Goal: Transaction & Acquisition: Purchase product/service

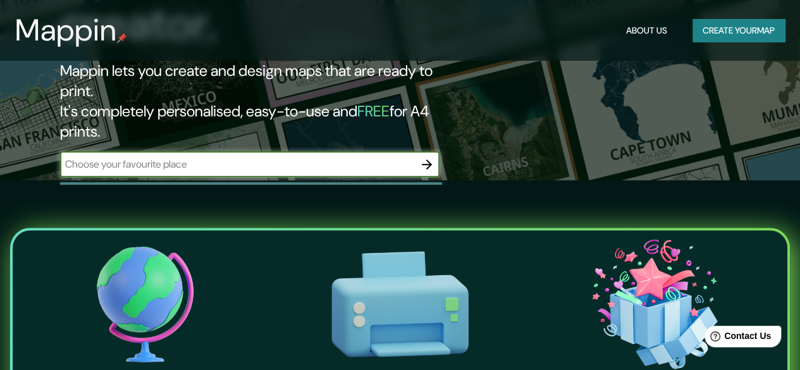
scroll to position [63, 0]
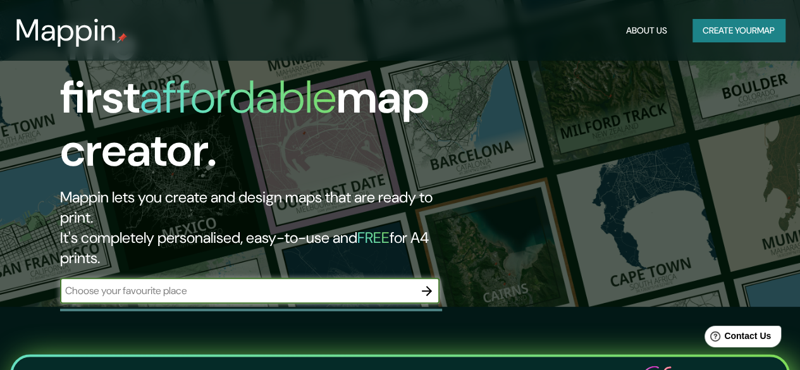
click at [158, 283] on input "text" at bounding box center [237, 290] width 354 height 15
paste input "Escuela de Gestión y Diseño Zollverein"
type input "Escuela de Gestión y Diseño Zollverein"
click at [432, 283] on icon "button" at bounding box center [426, 290] width 15 height 15
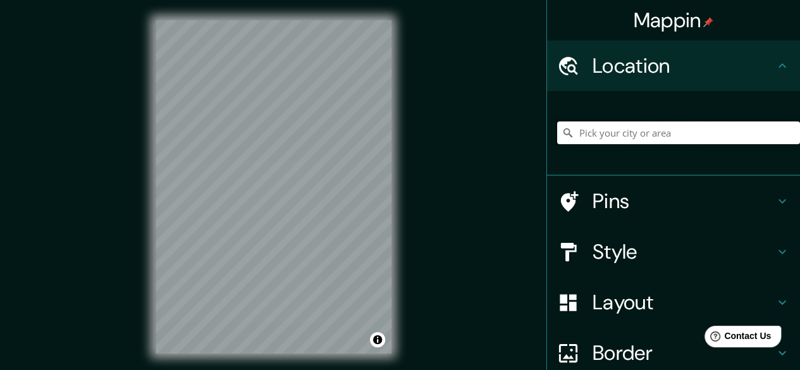
click at [625, 135] on input "Pick your city or area" at bounding box center [678, 132] width 243 height 23
paste input "Escuela de Gestión y Diseño Zollverein"
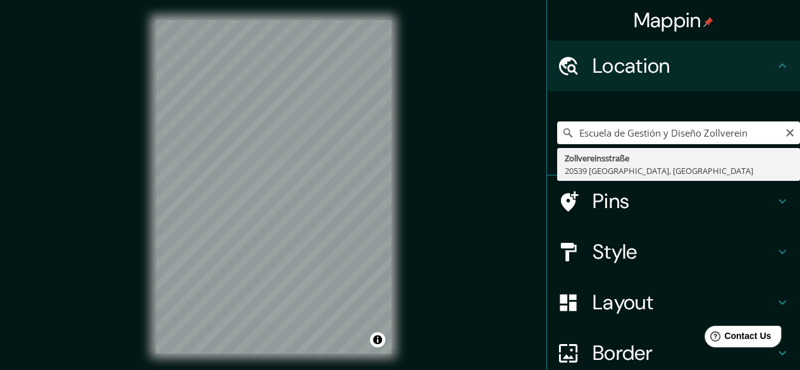
type input "Zollvereinsstraße, [GEOGRAPHIC_DATA], [GEOGRAPHIC_DATA]"
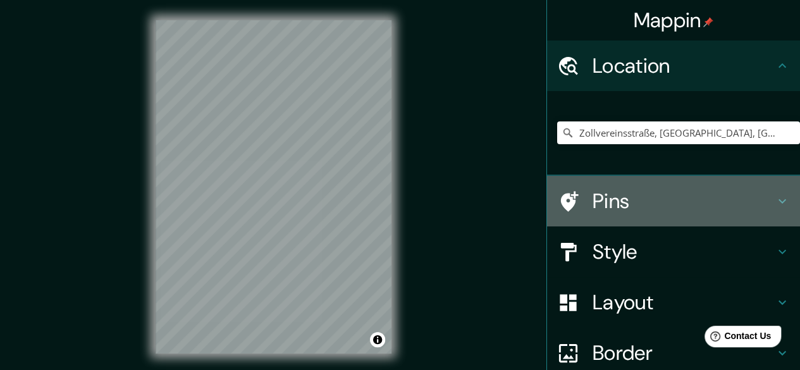
click at [594, 193] on h4 "Pins" at bounding box center [683, 200] width 182 height 25
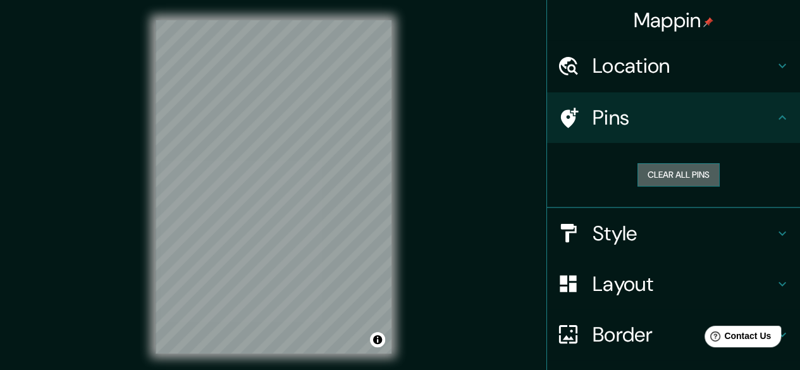
click at [675, 179] on button "Clear all pins" at bounding box center [678, 174] width 82 height 23
click at [659, 180] on button "Clear all pins" at bounding box center [678, 174] width 82 height 23
click at [774, 119] on icon at bounding box center [781, 117] width 15 height 15
click at [561, 118] on icon at bounding box center [570, 117] width 18 height 20
click at [624, 65] on h4 "Location" at bounding box center [683, 65] width 182 height 25
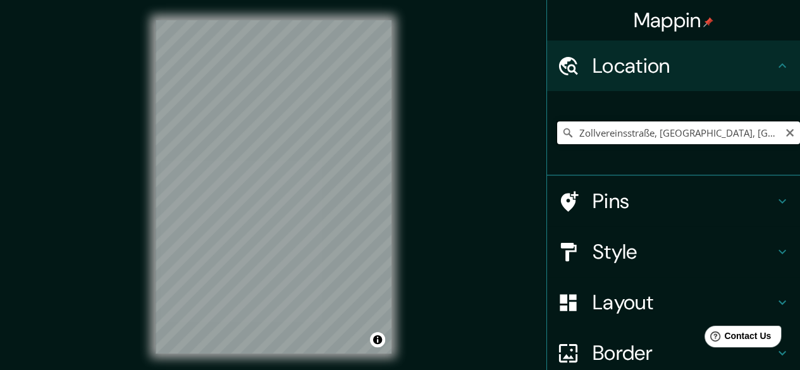
click at [706, 130] on input "Zollvereinsstraße, [GEOGRAPHIC_DATA], [GEOGRAPHIC_DATA]" at bounding box center [678, 132] width 243 height 23
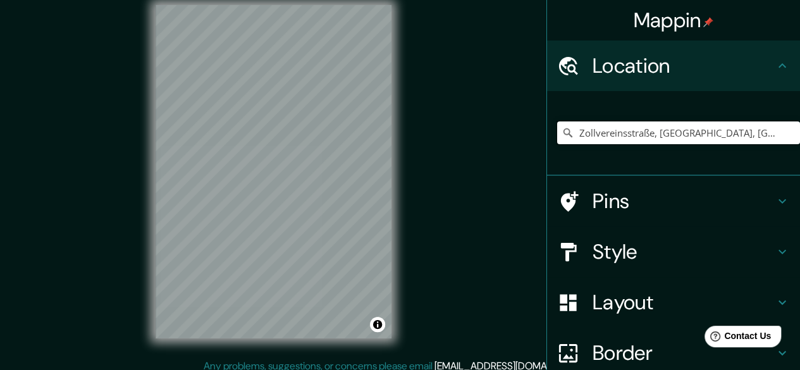
scroll to position [23, 0]
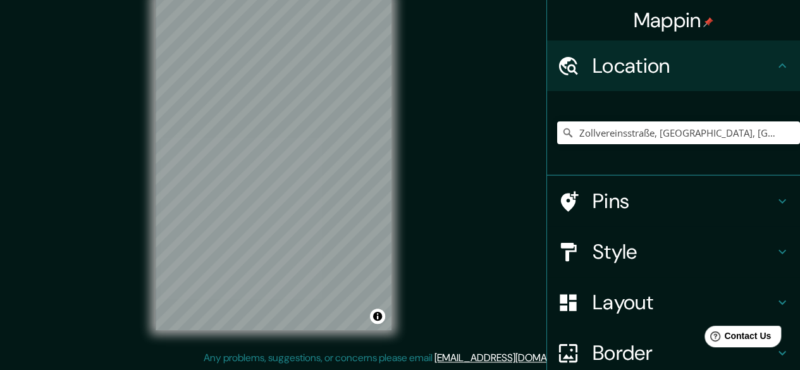
click at [608, 304] on h4 "Layout" at bounding box center [683, 302] width 182 height 25
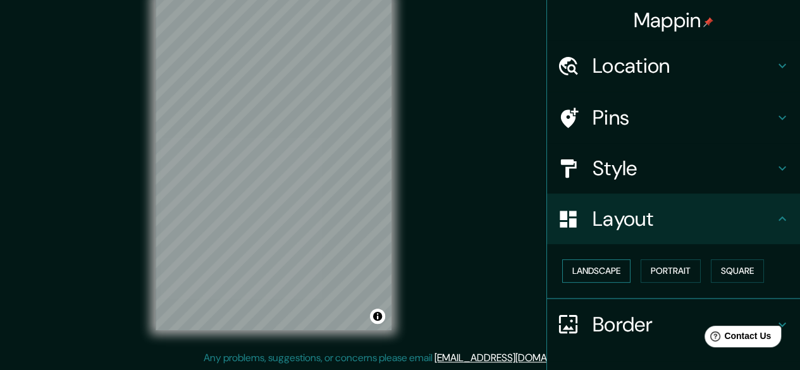
click at [596, 271] on button "Landscape" at bounding box center [596, 270] width 68 height 23
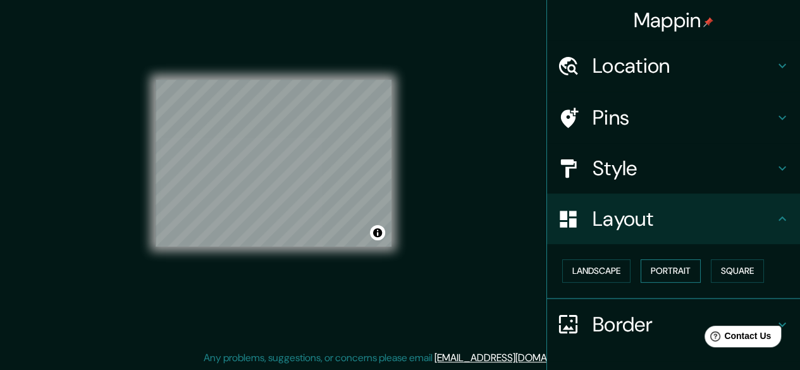
click at [668, 272] on button "Portrait" at bounding box center [670, 270] width 60 height 23
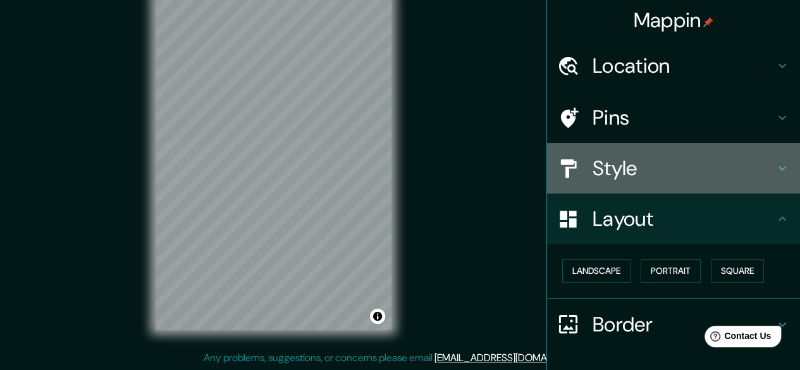
click at [620, 162] on h4 "Style" at bounding box center [683, 168] width 182 height 25
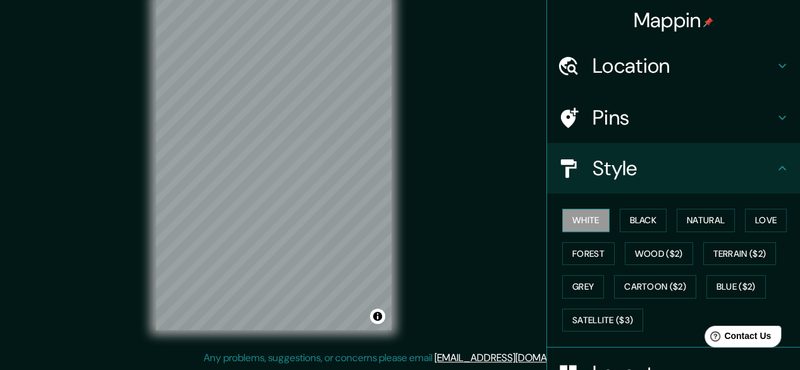
click at [593, 219] on button "White" at bounding box center [585, 220] width 47 height 23
click at [631, 222] on button "Black" at bounding box center [643, 220] width 47 height 23
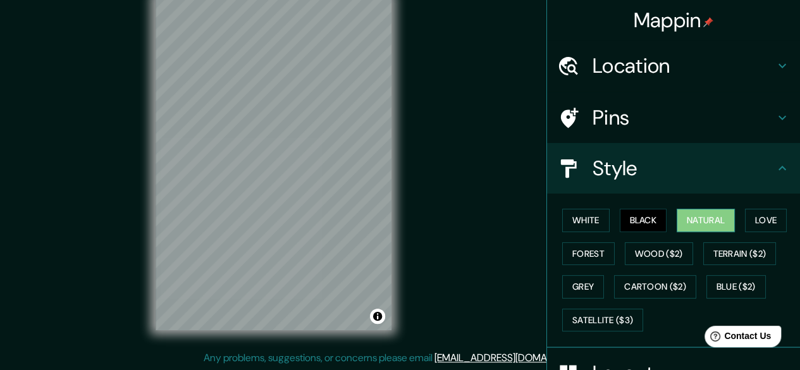
click at [680, 222] on button "Natural" at bounding box center [705, 220] width 58 height 23
click at [601, 317] on button "Satellite ($3)" at bounding box center [602, 320] width 81 height 23
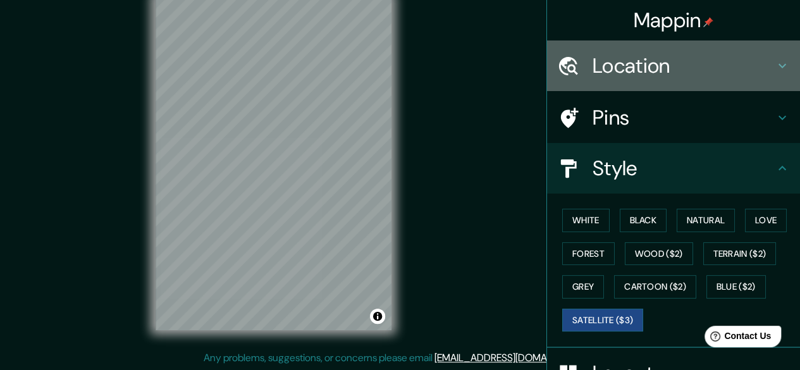
click at [630, 63] on h4 "Location" at bounding box center [683, 65] width 182 height 25
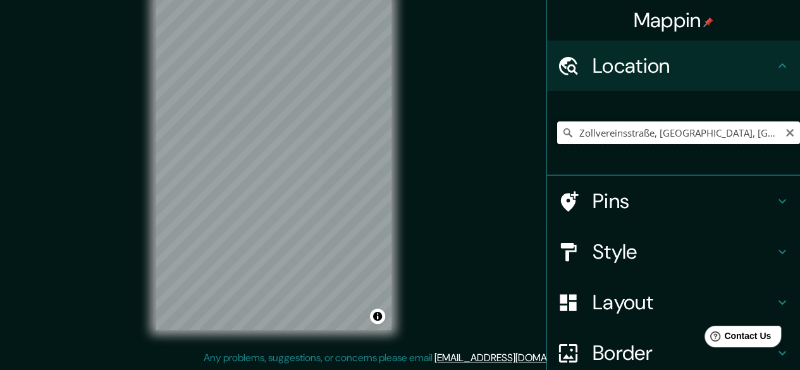
click at [606, 131] on input "Zollvereinsstraße, [GEOGRAPHIC_DATA], [GEOGRAPHIC_DATA]" at bounding box center [678, 132] width 243 height 23
click at [773, 133] on input "Zollvereinsstraße, [GEOGRAPHIC_DATA], [GEOGRAPHIC_DATA]" at bounding box center [678, 132] width 243 height 23
click at [785, 133] on icon "Clear" at bounding box center [790, 133] width 10 height 10
click at [633, 137] on input "Pick your city or area" at bounding box center [678, 132] width 243 height 23
paste input "Escuela de Gestión y Diseño Zollverein"
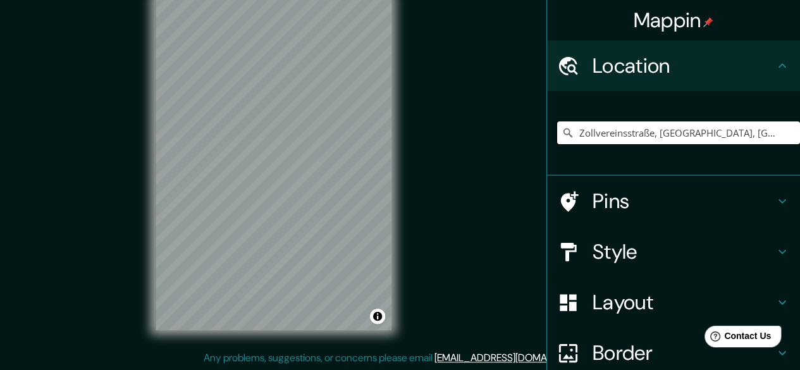
type input "Zollvereinsstraße, [GEOGRAPHIC_DATA], [GEOGRAPHIC_DATA]"
drag, startPoint x: 779, startPoint y: 135, endPoint x: 661, endPoint y: 135, distance: 117.6
click at [785, 135] on icon "Clear" at bounding box center [790, 133] width 10 height 10
click at [656, 135] on input "Pick your city or area" at bounding box center [678, 132] width 243 height 23
paste input "DIMENSIÓN ESTRUCTURAL SISTEMAS DE ESPACIO PÚBLICO"
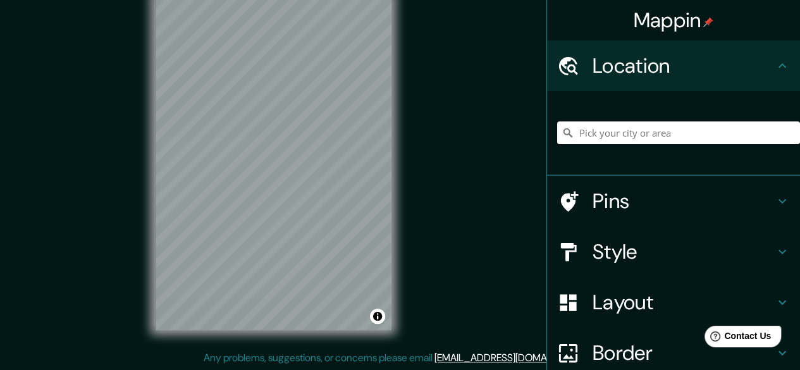
type input "DIMENSIÓN ESTRUCTURAL SISTEMAS DE ESPACIO PÚBLICO"
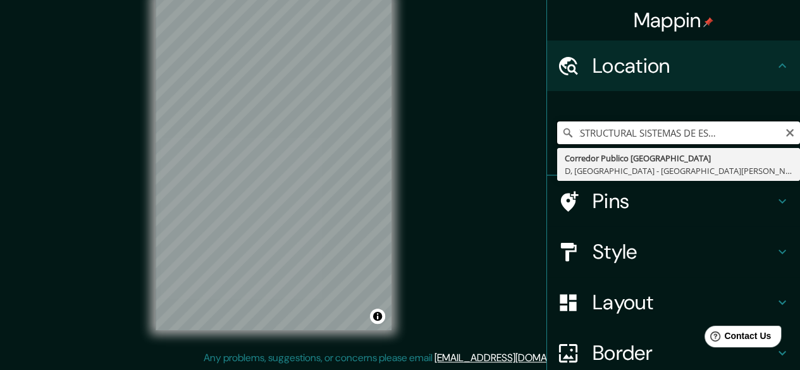
scroll to position [0, 0]
drag, startPoint x: 767, startPoint y: 133, endPoint x: 489, endPoint y: 133, distance: 277.5
click at [489, 133] on div "Mappin Location DIMENSIÓN ESTRUCTURAL SISTEMAS DE ESPACIO PÚBLICO Corredor Publ…" at bounding box center [400, 174] width 800 height 394
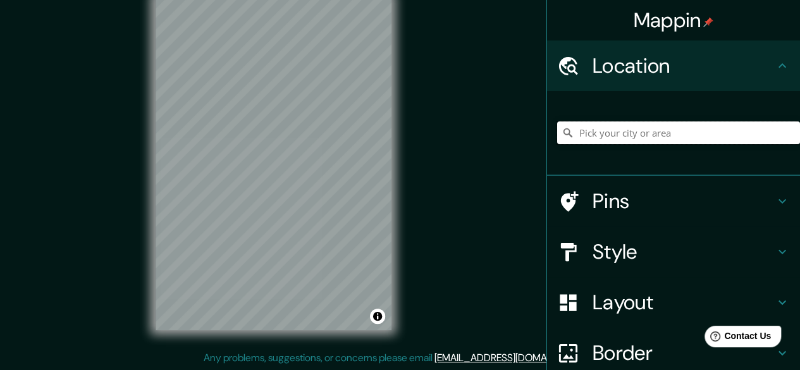
click at [620, 128] on input "Pick your city or area" at bounding box center [678, 132] width 243 height 23
paste input "Zollverein Design School, [GEOGRAPHIC_DATA]"
type input "[GEOGRAPHIC_DATA][US_STATE], [GEOGRAPHIC_DATA]"
drag, startPoint x: 781, startPoint y: 134, endPoint x: 730, endPoint y: 138, distance: 52.0
click at [785, 134] on icon "Clear" at bounding box center [790, 133] width 10 height 10
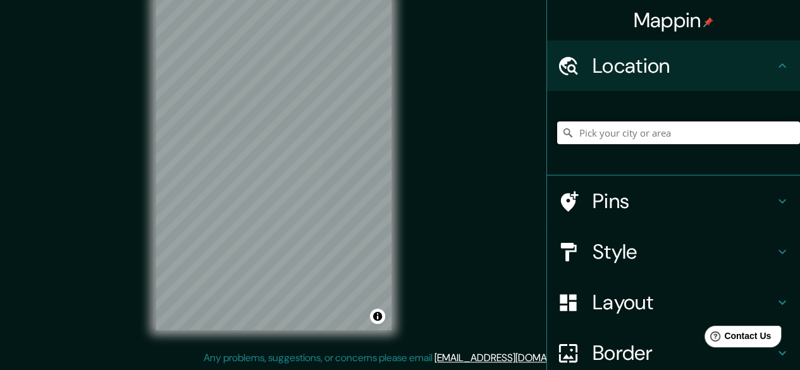
click at [647, 136] on input "Pick your city or area" at bounding box center [678, 132] width 243 height 23
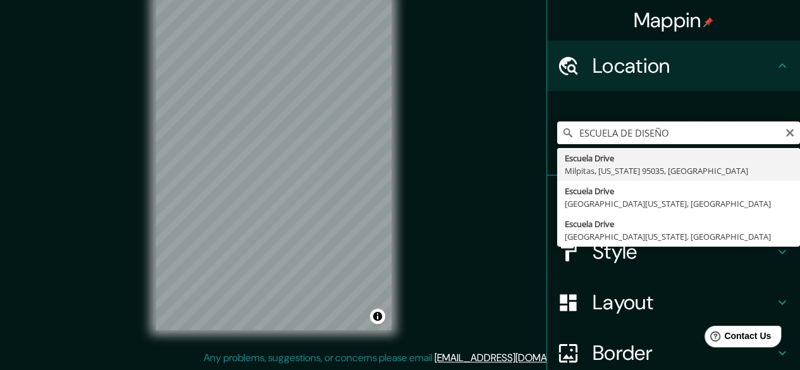
drag, startPoint x: 671, startPoint y: 135, endPoint x: 493, endPoint y: 138, distance: 177.7
click at [493, 138] on div "Mappin Location [GEOGRAPHIC_DATA][US_STATE], [GEOGRAPHIC_DATA][US_STATE][US_STA…" at bounding box center [400, 174] width 800 height 394
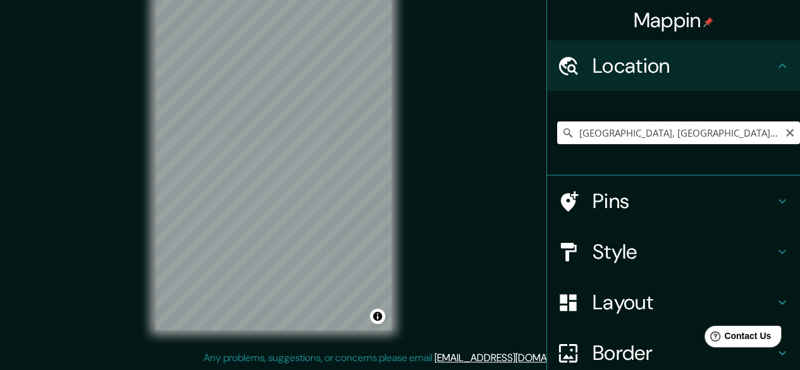
click at [625, 130] on input "[GEOGRAPHIC_DATA], [GEOGRAPHIC_DATA], [GEOGRAPHIC_DATA]" at bounding box center [678, 132] width 243 height 23
drag, startPoint x: 632, startPoint y: 131, endPoint x: 809, endPoint y: 135, distance: 176.4
click at [799, 135] on html "Mappin Location [GEOGRAPHIC_DATA], [GEOGRAPHIC_DATA], [GEOGRAPHIC_DATA] Pins St…" at bounding box center [400, 162] width 800 height 370
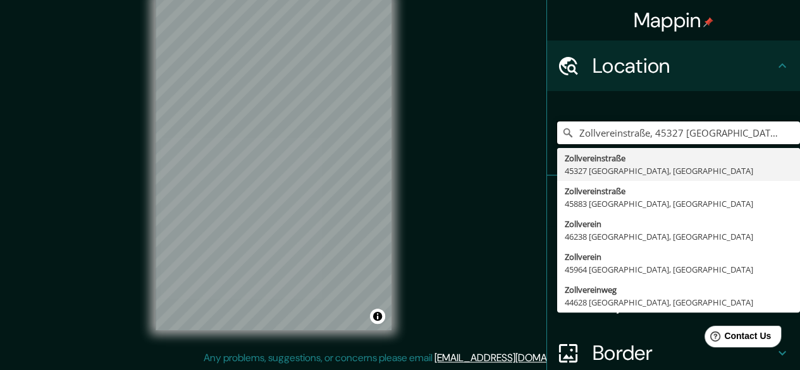
drag, startPoint x: 756, startPoint y: 136, endPoint x: 540, endPoint y: 132, distance: 216.2
click at [547, 132] on div "[GEOGRAPHIC_DATA], [GEOGRAPHIC_DATA] [GEOGRAPHIC_DATA], [GEOGRAPHIC_DATA] Zollv…" at bounding box center [673, 133] width 253 height 85
paste input "Design School, [GEOGRAPHIC_DATA]"
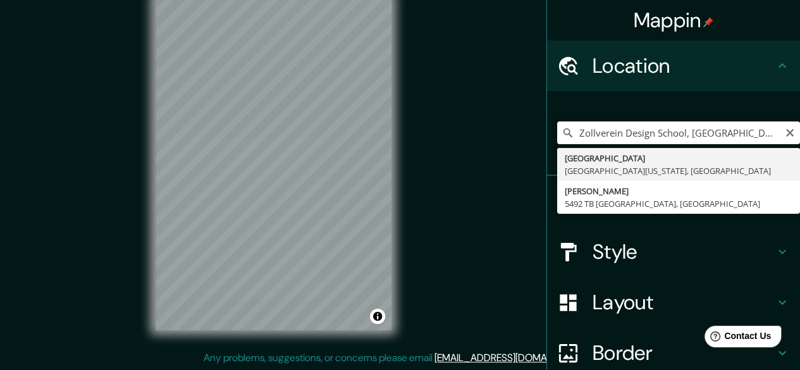
drag, startPoint x: 735, startPoint y: 135, endPoint x: 618, endPoint y: 131, distance: 116.4
click at [618, 131] on input "Zollverein Design School, [GEOGRAPHIC_DATA]" at bounding box center [678, 132] width 243 height 23
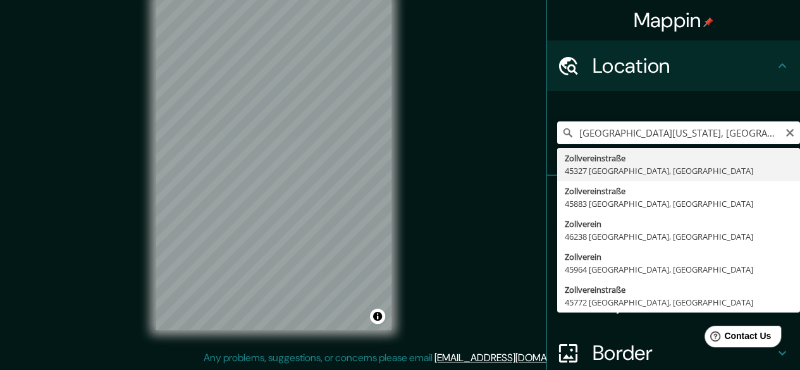
type input "Zollvereinstraße, 45327 [GEOGRAPHIC_DATA], [GEOGRAPHIC_DATA]"
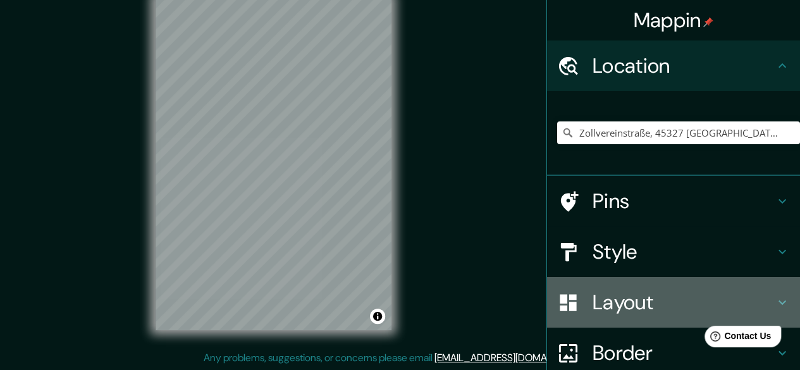
click at [618, 315] on div "Layout" at bounding box center [673, 302] width 253 height 51
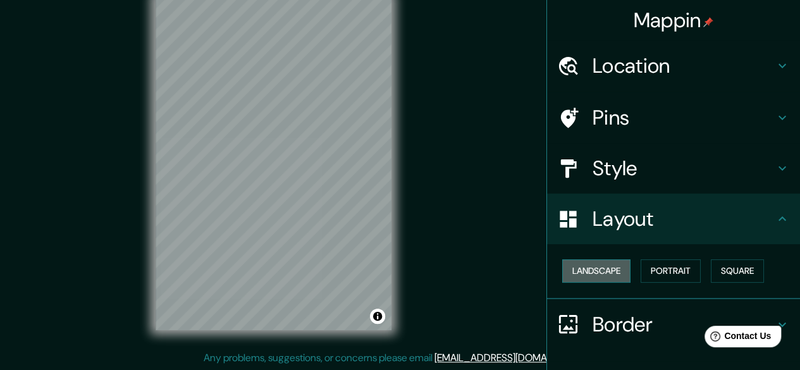
click at [562, 276] on button "Landscape" at bounding box center [596, 270] width 68 height 23
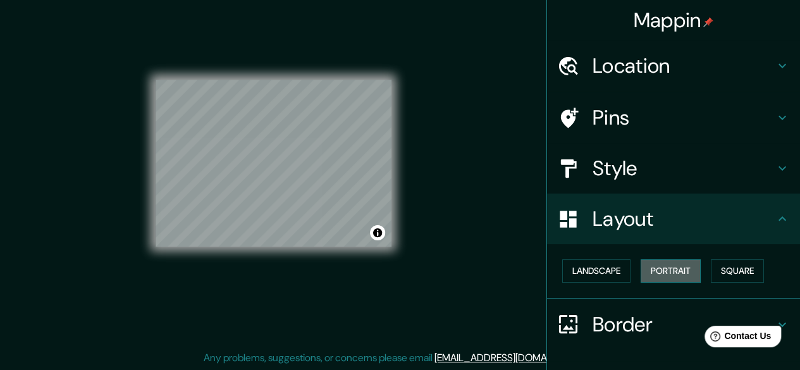
click at [657, 272] on button "Portrait" at bounding box center [670, 270] width 60 height 23
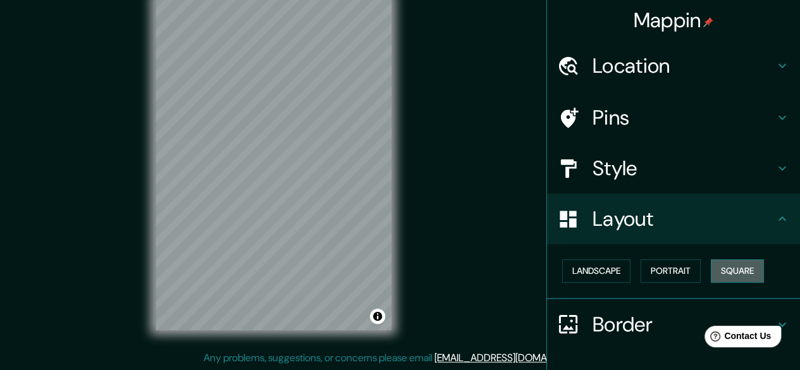
click at [734, 272] on button "Square" at bounding box center [737, 270] width 53 height 23
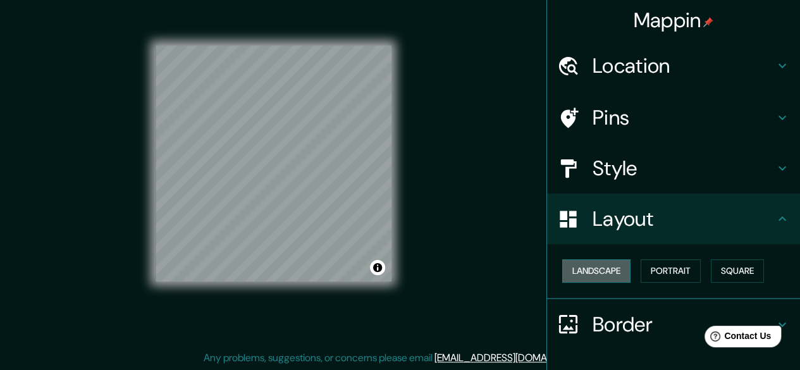
click at [591, 272] on button "Landscape" at bounding box center [596, 270] width 68 height 23
